Goal: Navigation & Orientation: Find specific page/section

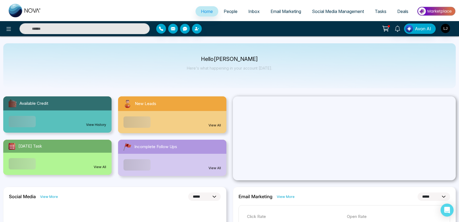
select select "*"
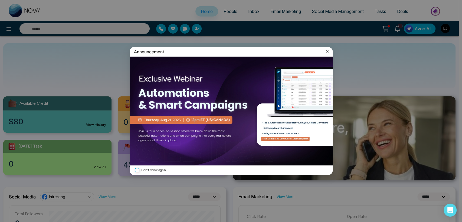
click at [325, 51] on icon at bounding box center [327, 51] width 5 height 5
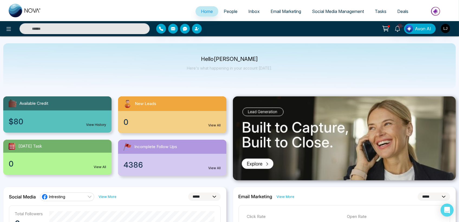
click at [327, 17] on li "Social Media Management" at bounding box center [338, 11] width 63 height 11
click at [328, 9] on span "Social Media Management" at bounding box center [338, 11] width 52 height 5
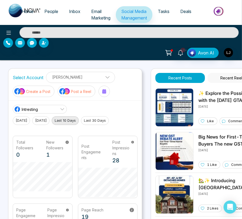
click at [164, 9] on link "Tasks" at bounding box center [164, 11] width 22 height 10
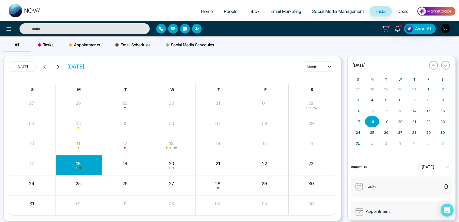
click at [218, 8] on link "People" at bounding box center [230, 11] width 25 height 10
